Goal: Information Seeking & Learning: Learn about a topic

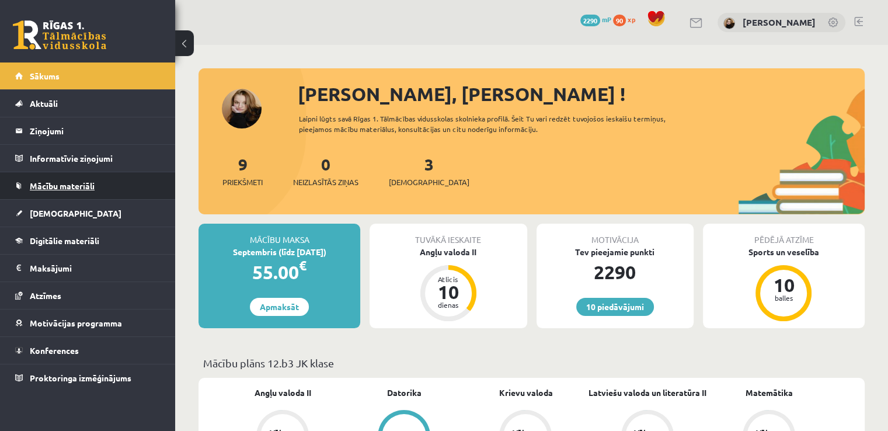
click at [66, 187] on span "Mācību materiāli" at bounding box center [62, 185] width 65 height 11
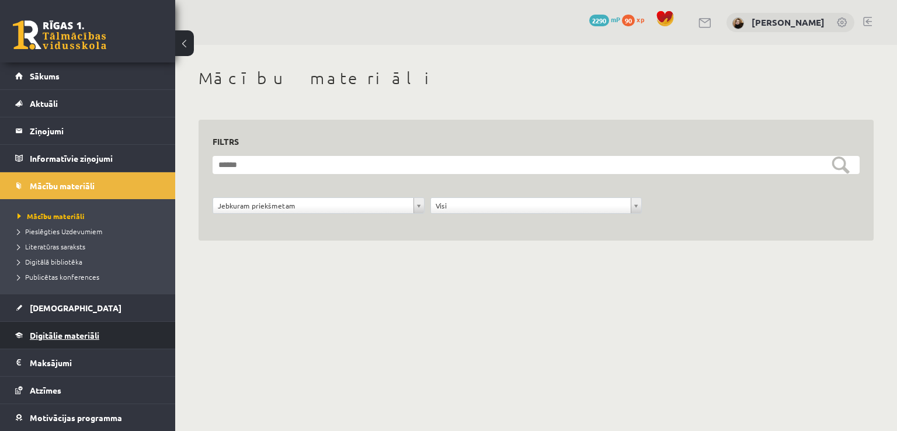
click at [83, 336] on span "Digitālie materiāli" at bounding box center [64, 335] width 69 height 11
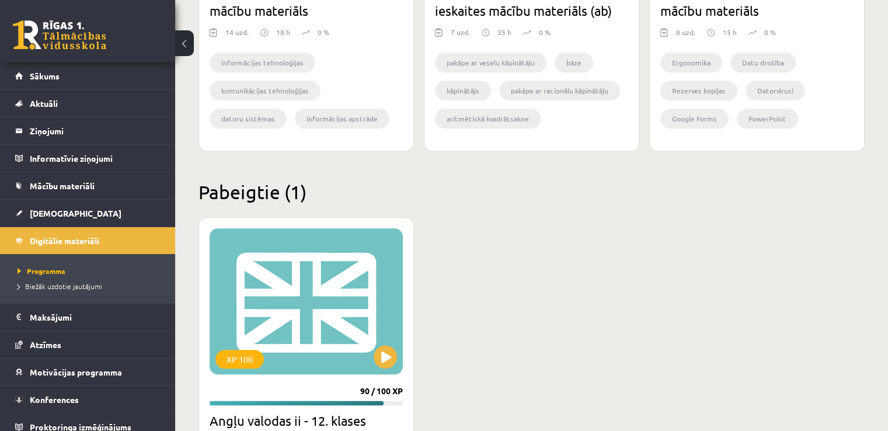
scroll to position [1425, 0]
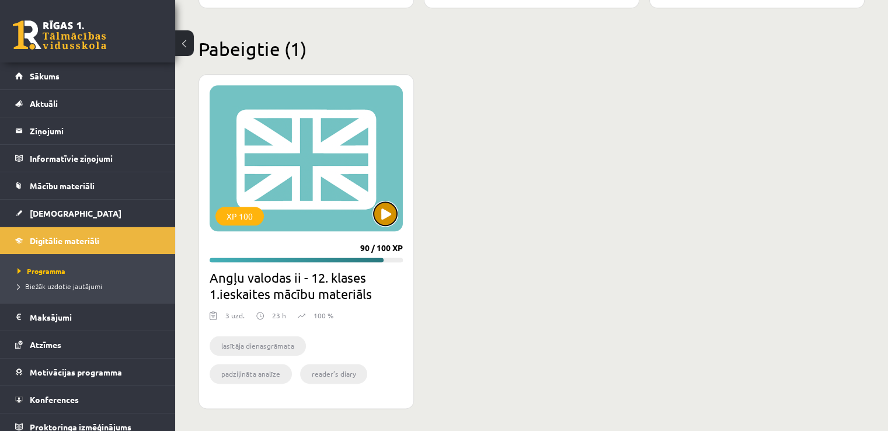
click at [376, 213] on button at bounding box center [385, 213] width 23 height 23
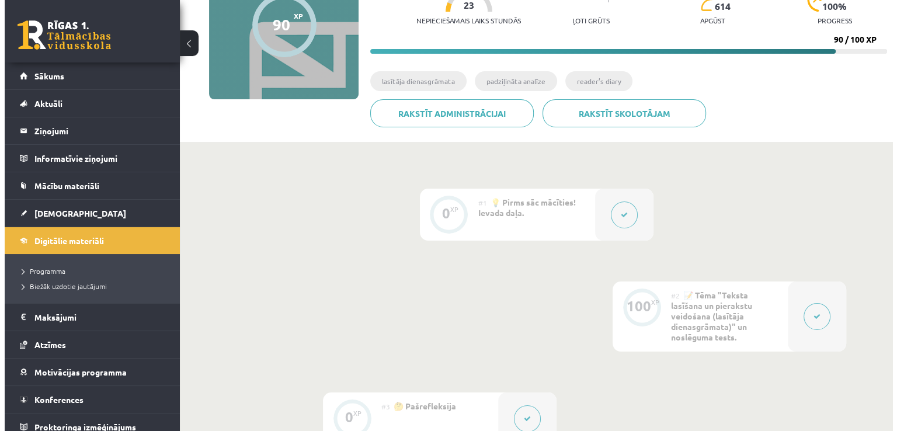
scroll to position [140, 0]
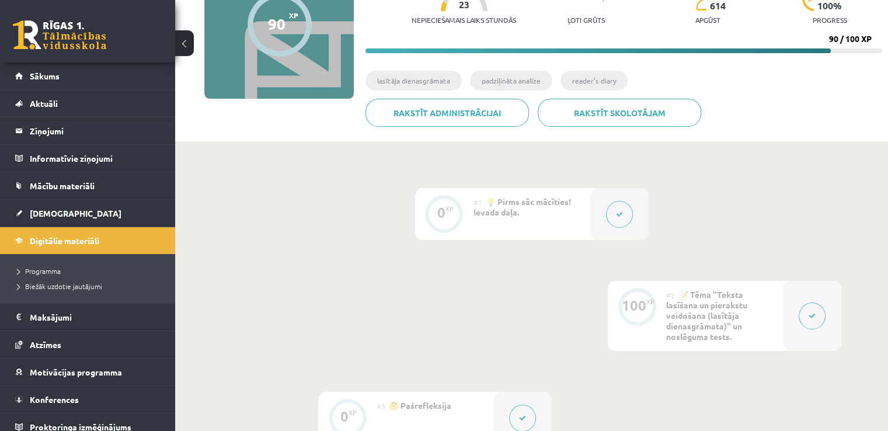
click at [813, 318] on icon at bounding box center [812, 315] width 7 height 7
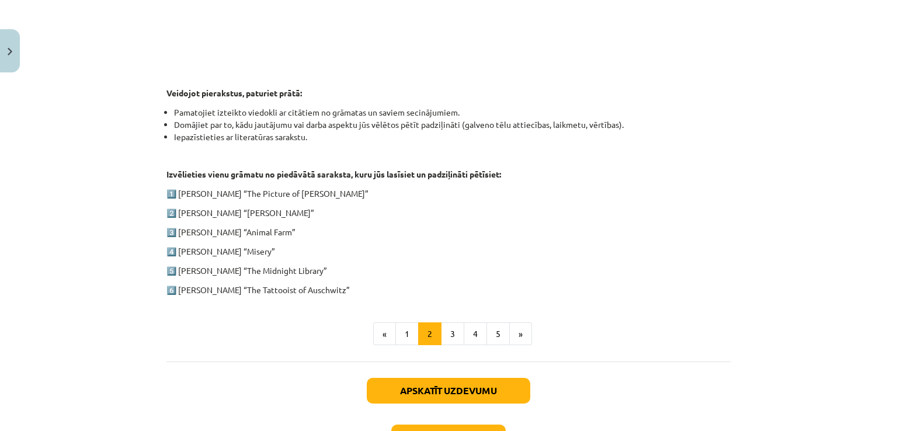
scroll to position [593, 0]
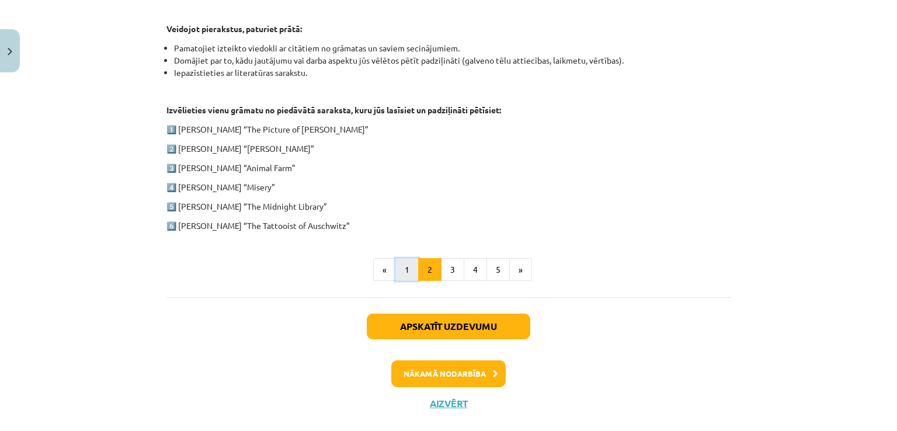
click at [399, 276] on button "1" at bounding box center [406, 269] width 23 height 23
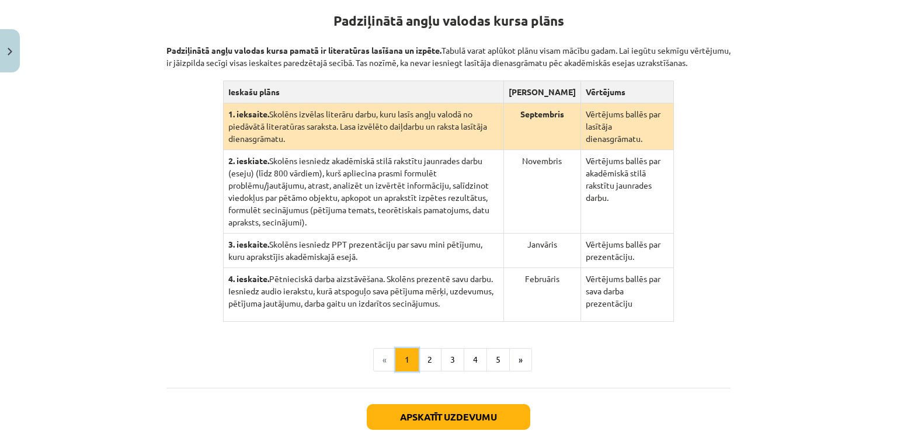
scroll to position [227, 0]
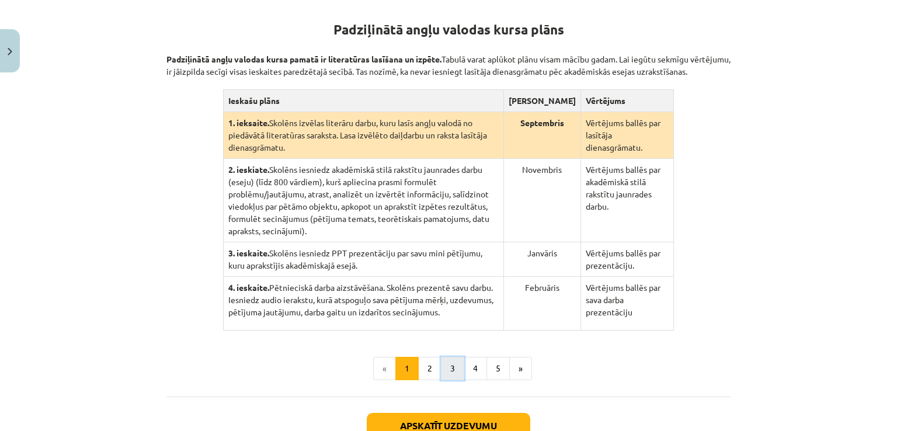
click at [455, 357] on button "3" at bounding box center [452, 368] width 23 height 23
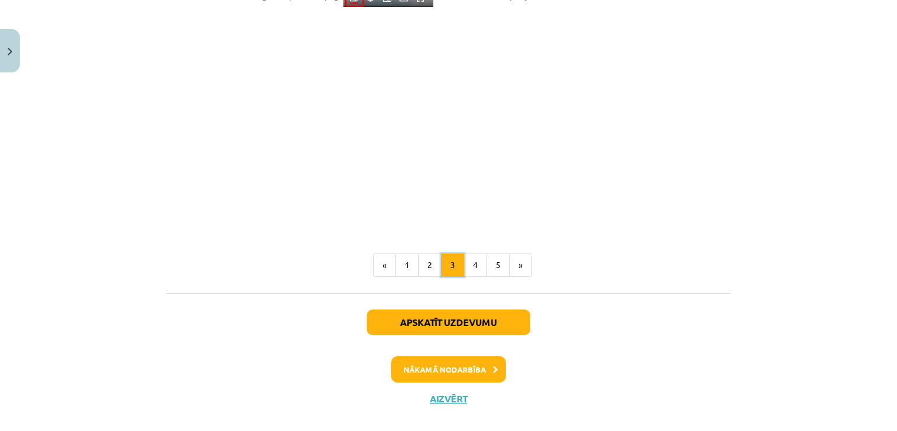
scroll to position [993, 0]
click at [473, 268] on button "4" at bounding box center [475, 264] width 23 height 23
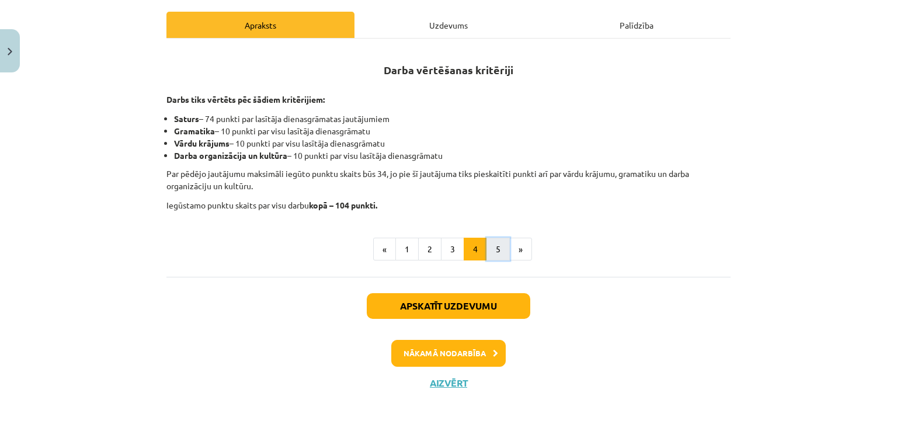
click at [493, 257] on button "5" at bounding box center [497, 249] width 23 height 23
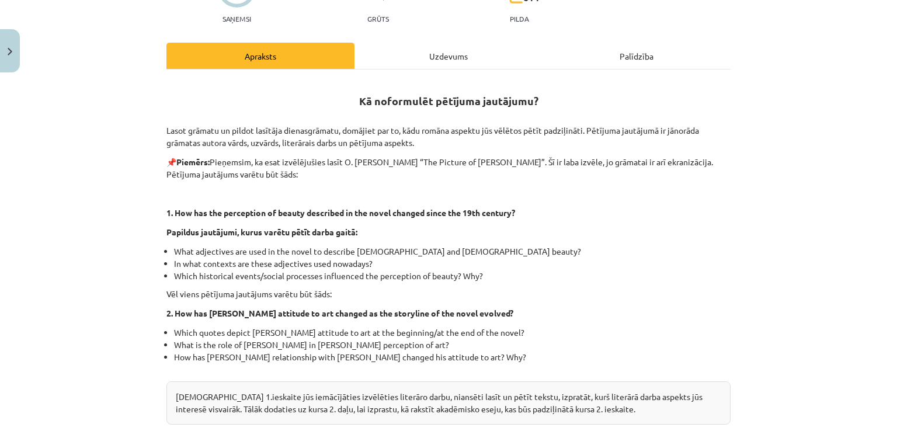
scroll to position [147, 0]
